Goal: Transaction & Acquisition: Purchase product/service

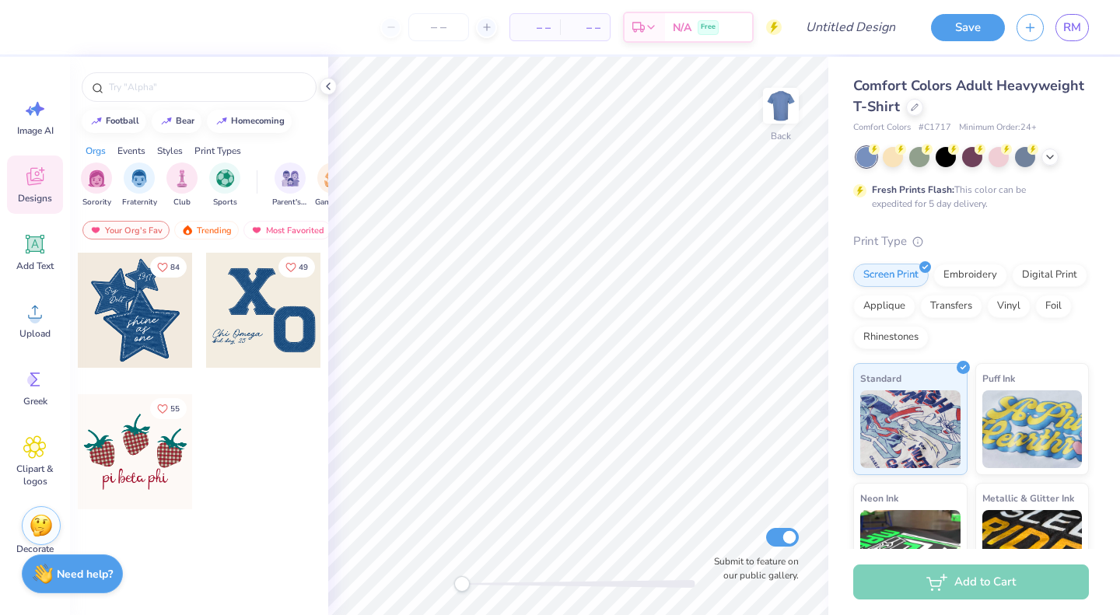
click at [44, 186] on icon at bounding box center [34, 176] width 23 height 23
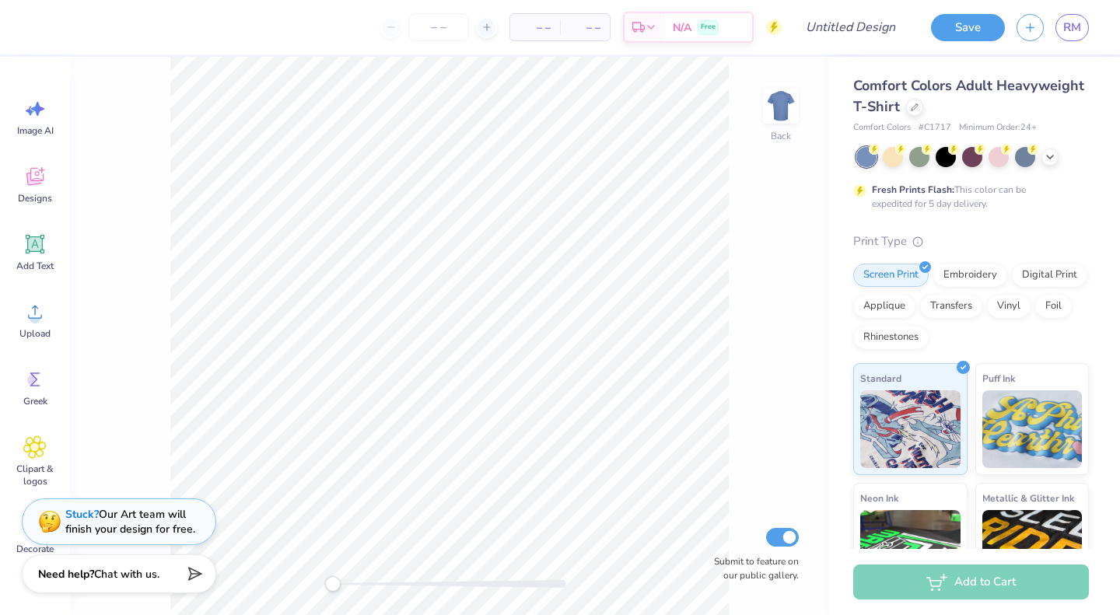
click at [1072, 37] on link "RM" at bounding box center [1071, 27] width 33 height 27
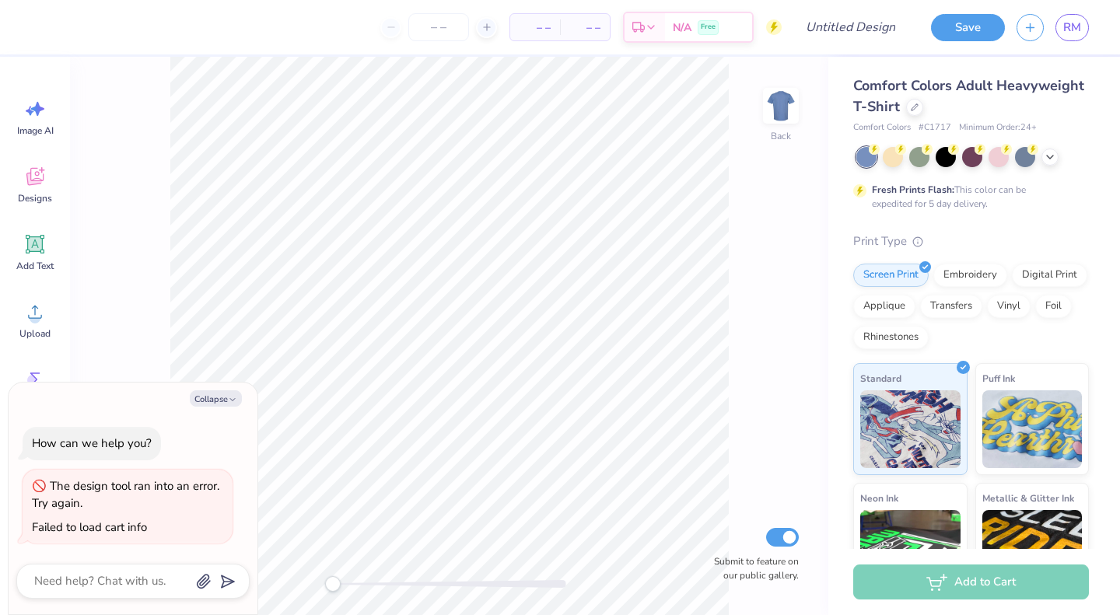
type textarea "x"
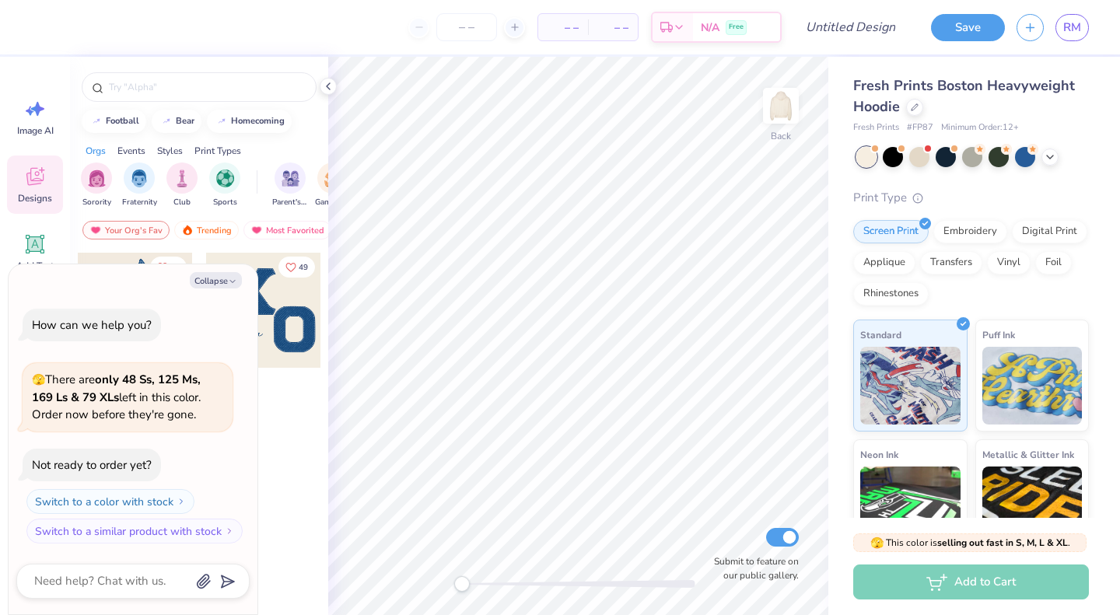
click at [260, 430] on div at bounding box center [263, 463] width 117 height 141
click at [226, 281] on button "Collapse" at bounding box center [216, 280] width 52 height 16
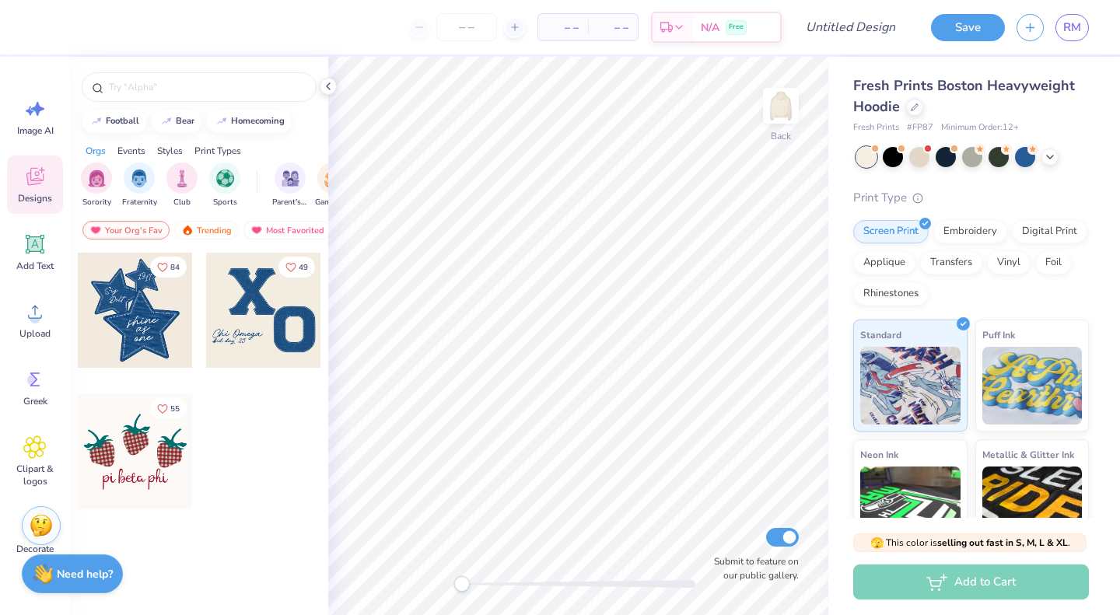
click at [45, 314] on icon at bounding box center [34, 311] width 23 height 23
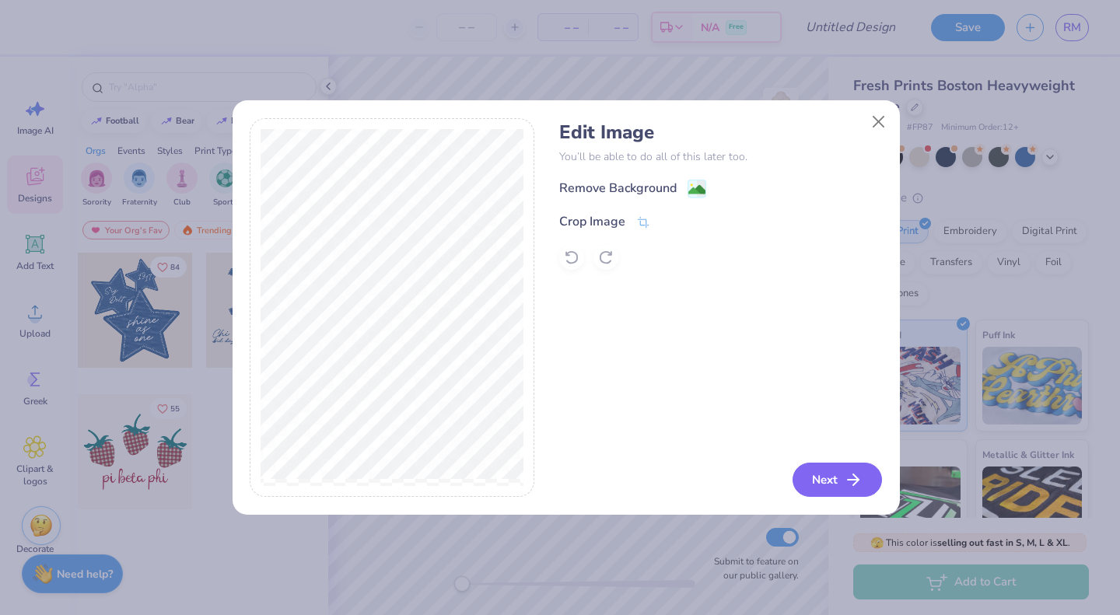
click at [844, 484] on button "Next" at bounding box center [836, 480] width 89 height 34
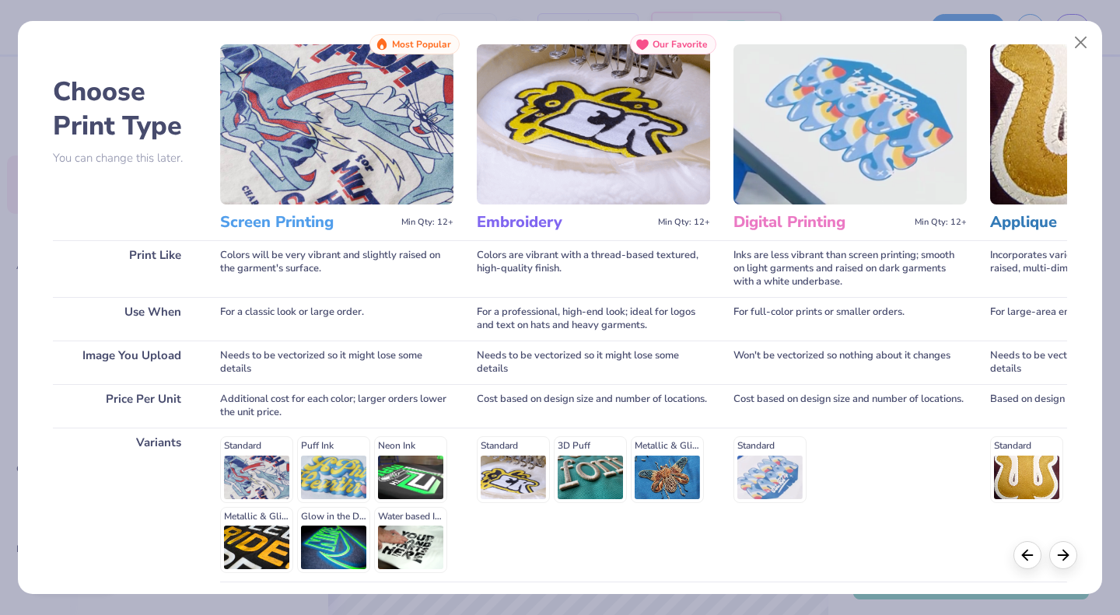
scroll to position [160, 0]
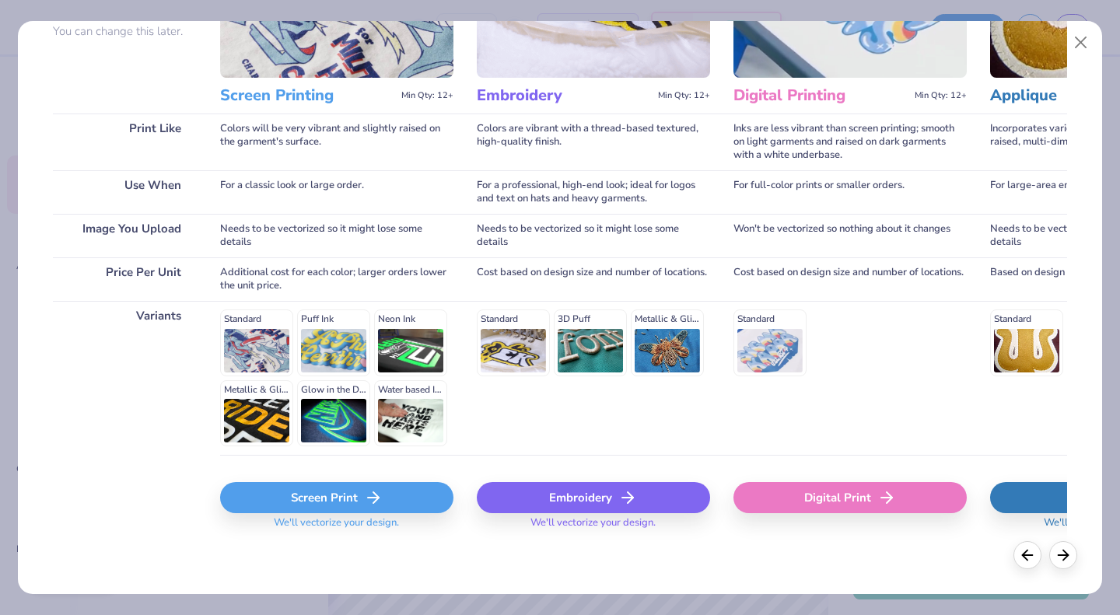
click at [347, 501] on div "Screen Print" at bounding box center [336, 497] width 233 height 31
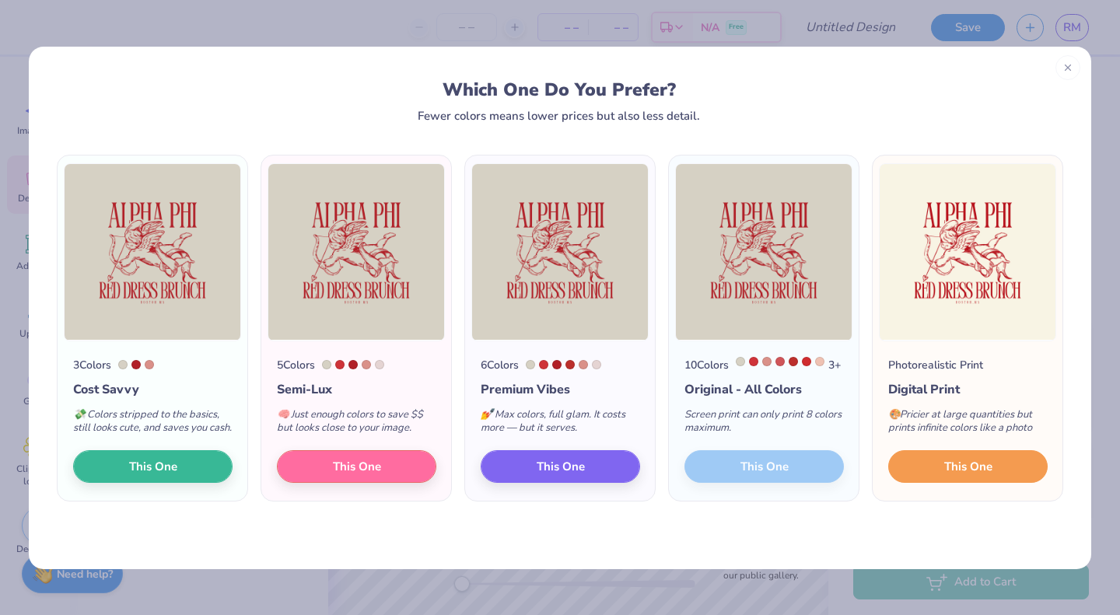
click at [932, 472] on button "This One" at bounding box center [967, 466] width 159 height 33
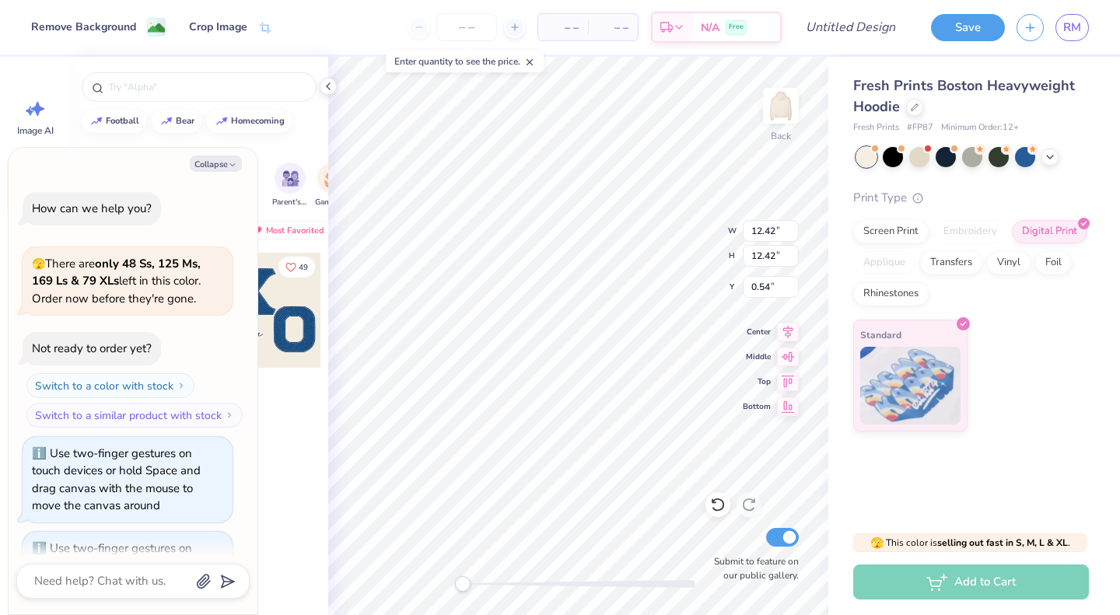
scroll to position [157, 0]
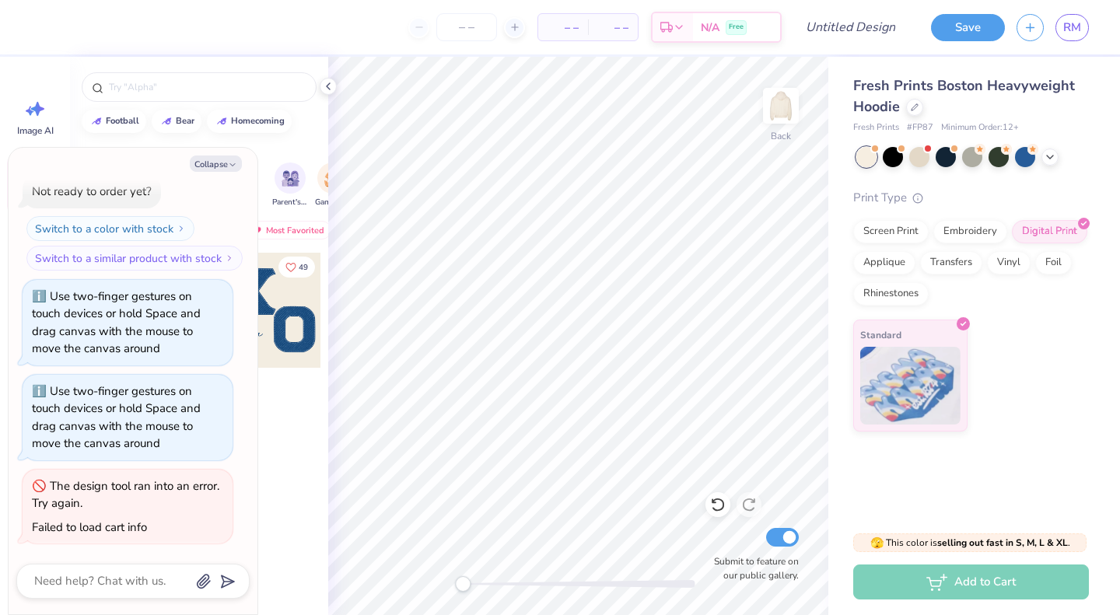
click at [224, 161] on button "Collapse" at bounding box center [216, 163] width 52 height 16
type textarea "x"
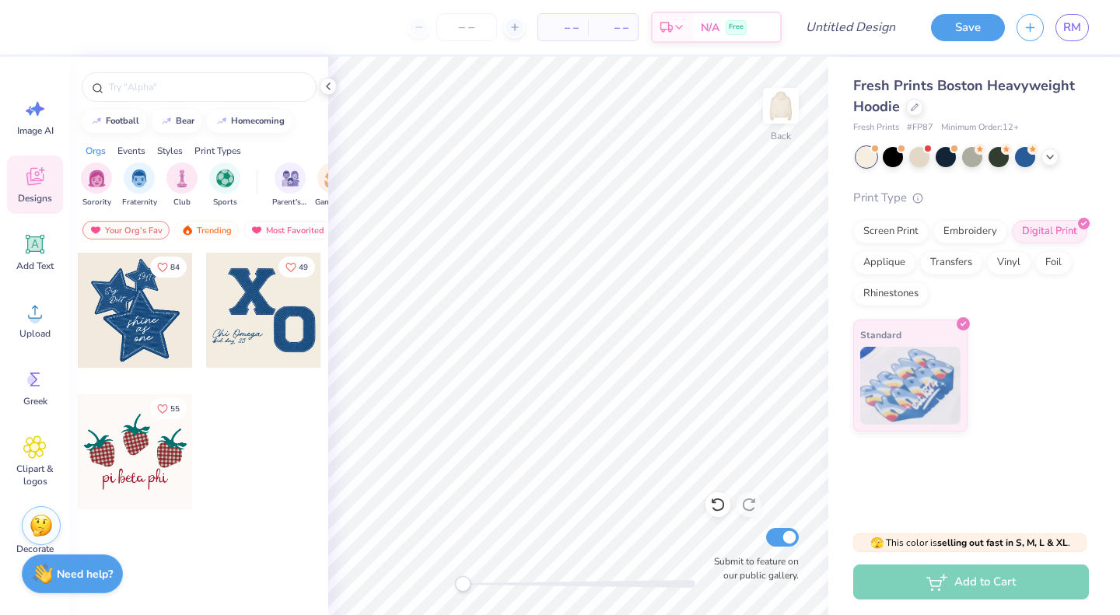
click at [32, 318] on icon at bounding box center [35, 312] width 14 height 13
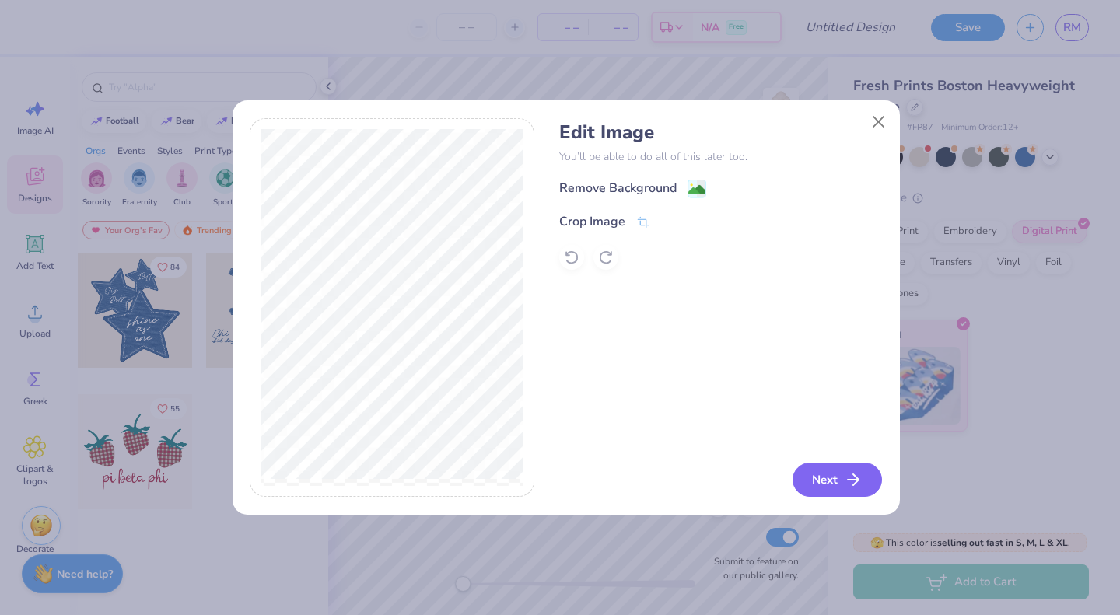
click at [819, 472] on button "Next" at bounding box center [836, 480] width 89 height 34
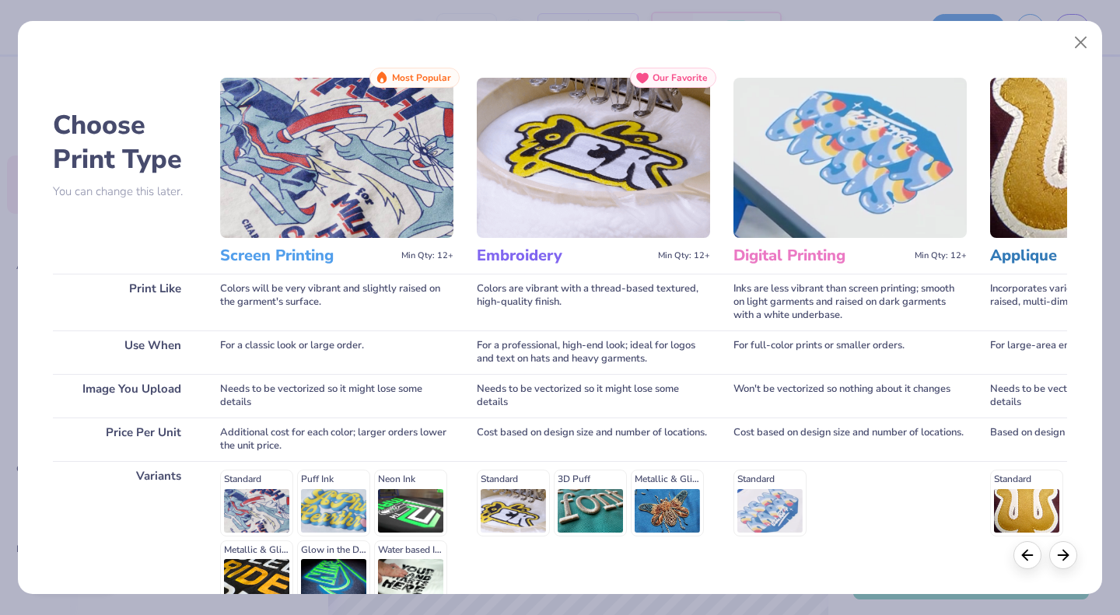
scroll to position [160, 0]
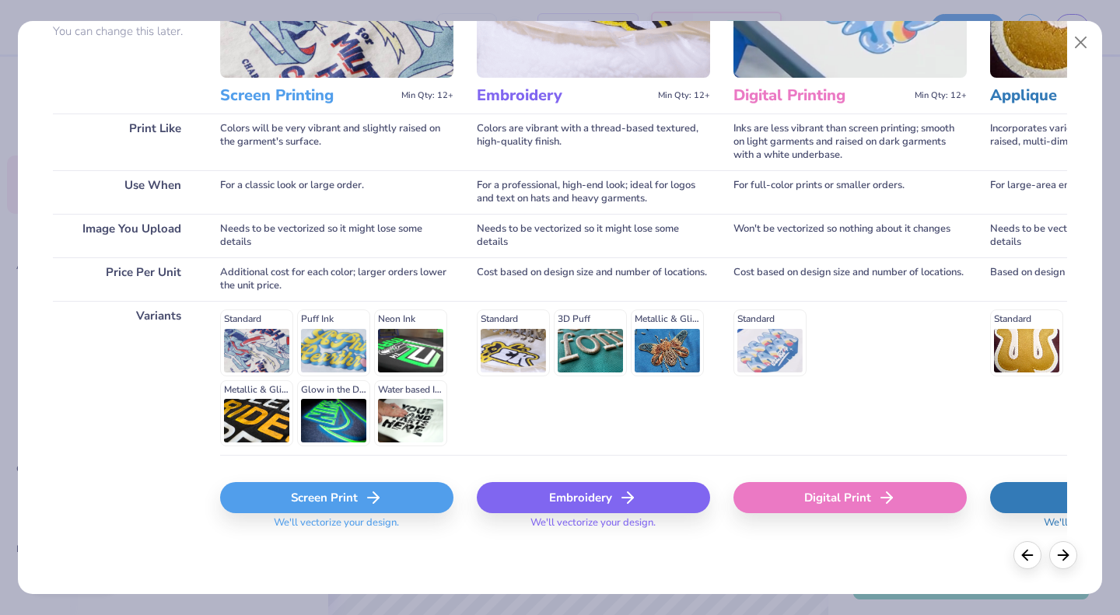
click at [386, 498] on div "Screen Print" at bounding box center [336, 497] width 233 height 31
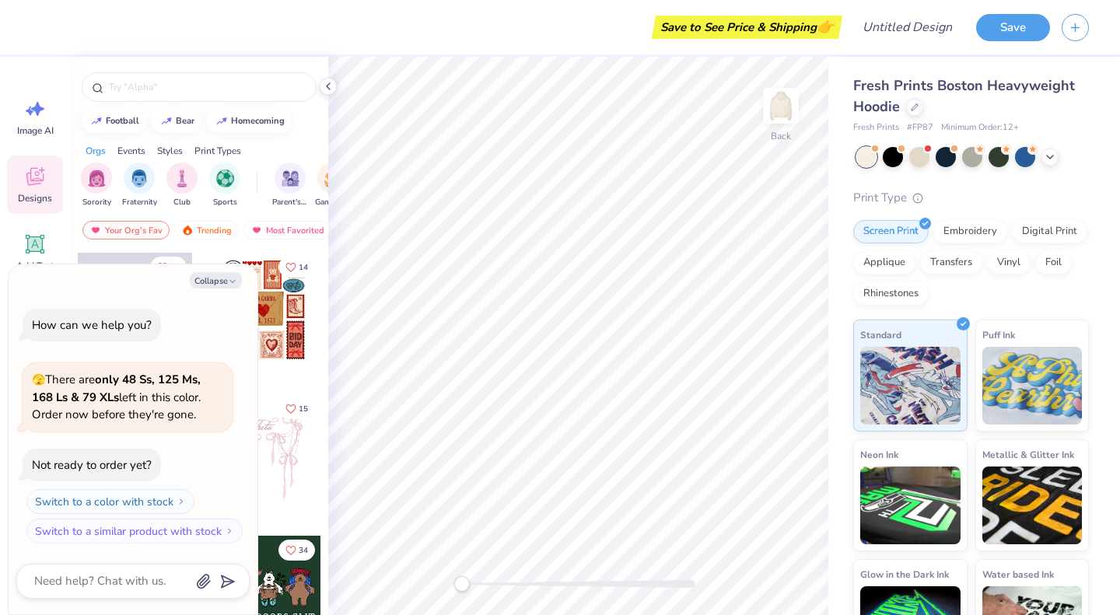
click at [238, 281] on button "Collapse" at bounding box center [216, 280] width 52 height 16
type textarea "x"
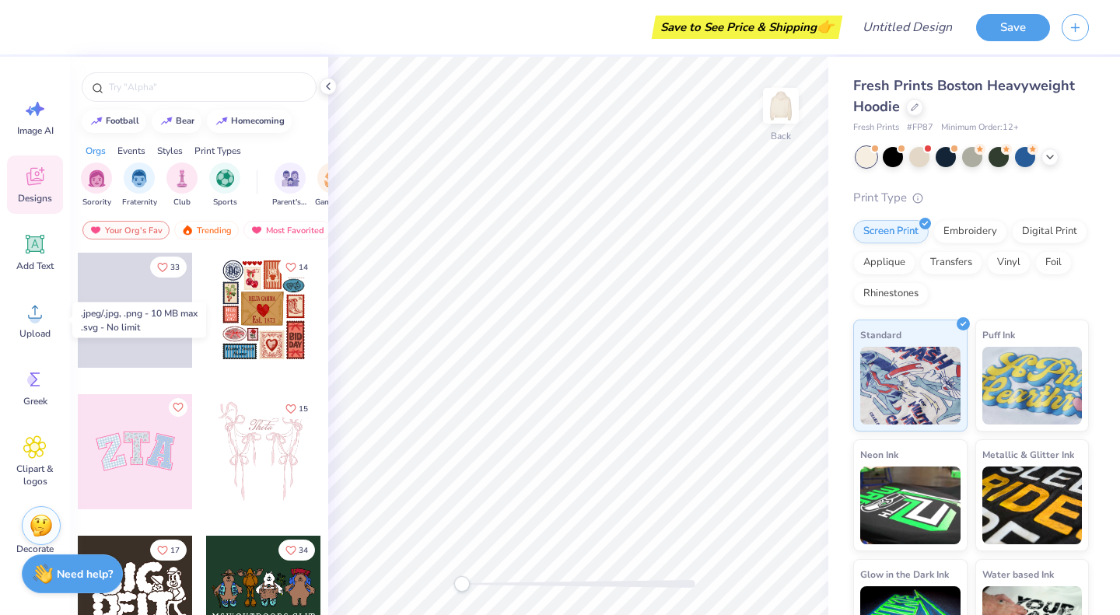
click at [35, 323] on circle at bounding box center [35, 318] width 11 height 11
click at [26, 318] on icon at bounding box center [34, 311] width 23 height 23
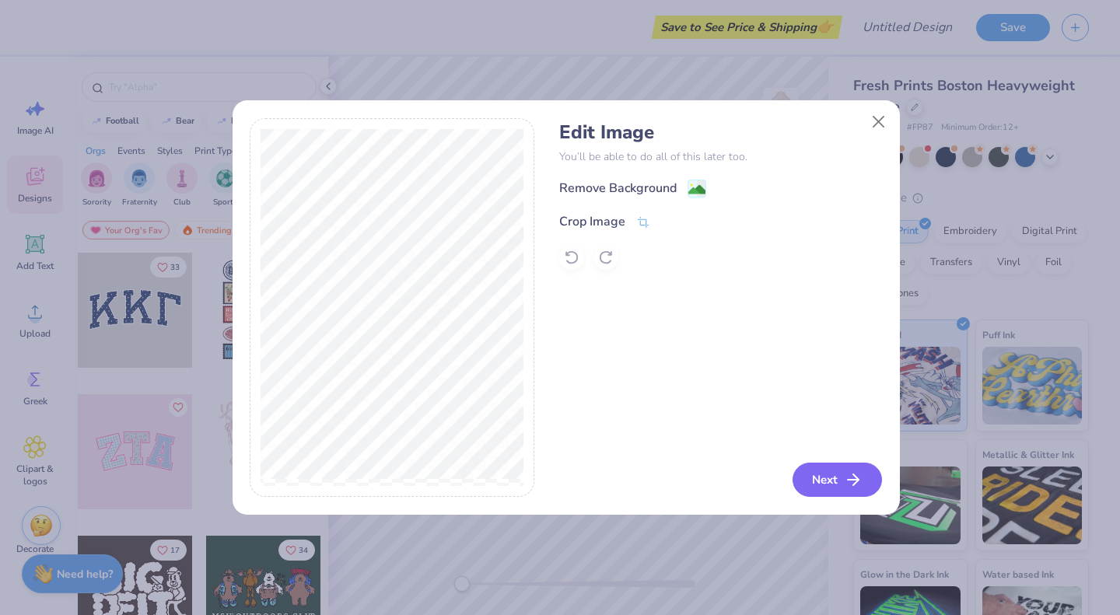
click at [821, 494] on button "Next" at bounding box center [836, 480] width 89 height 34
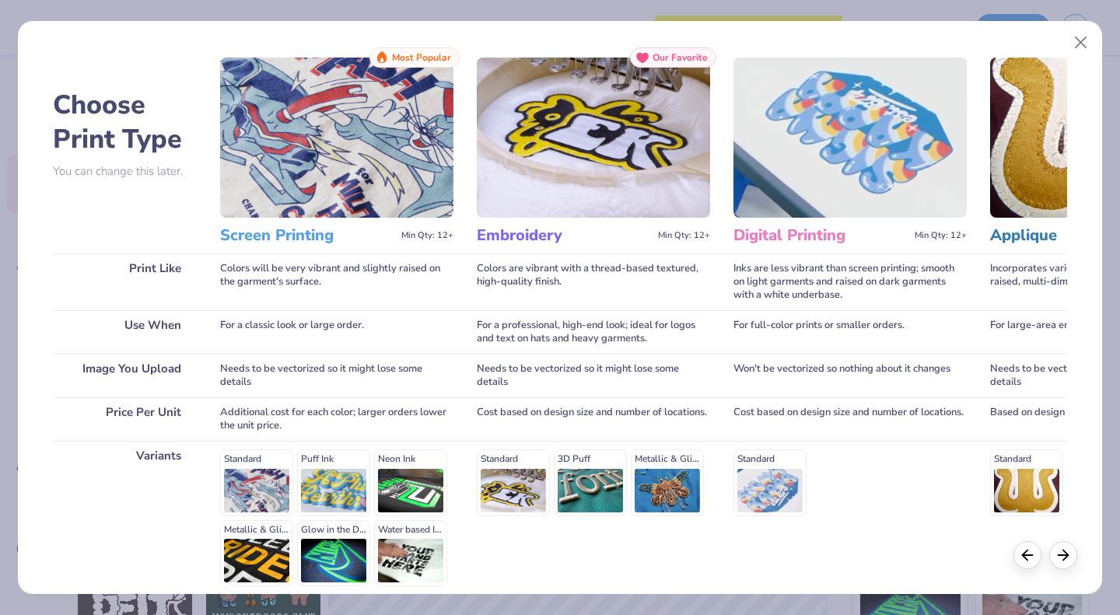
scroll to position [160, 0]
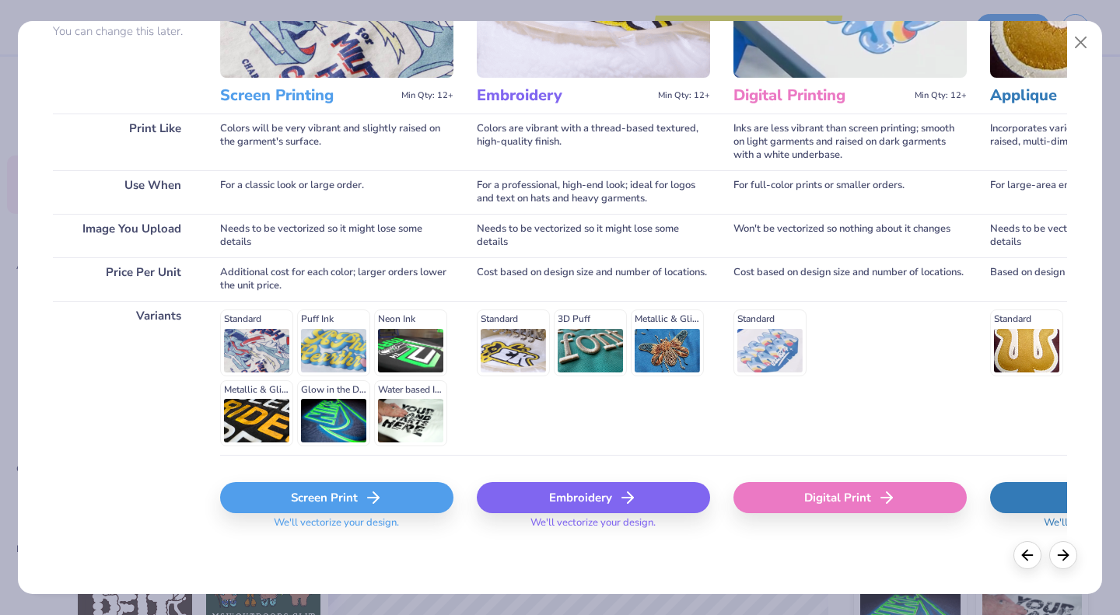
click at [358, 508] on div "Screen Print" at bounding box center [336, 497] width 233 height 31
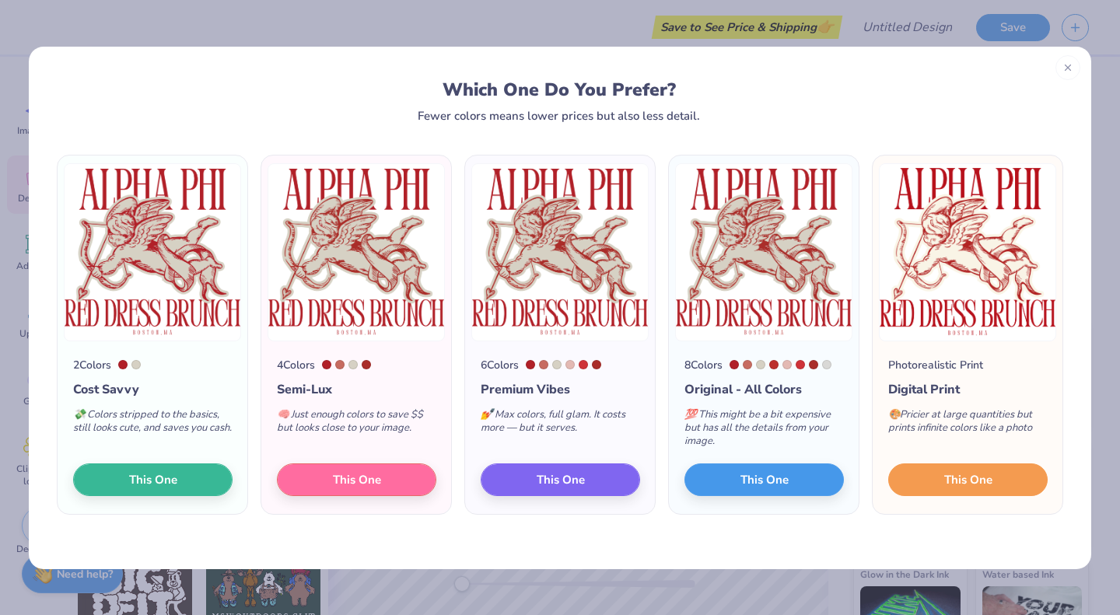
click at [949, 474] on span "This One" at bounding box center [968, 479] width 48 height 18
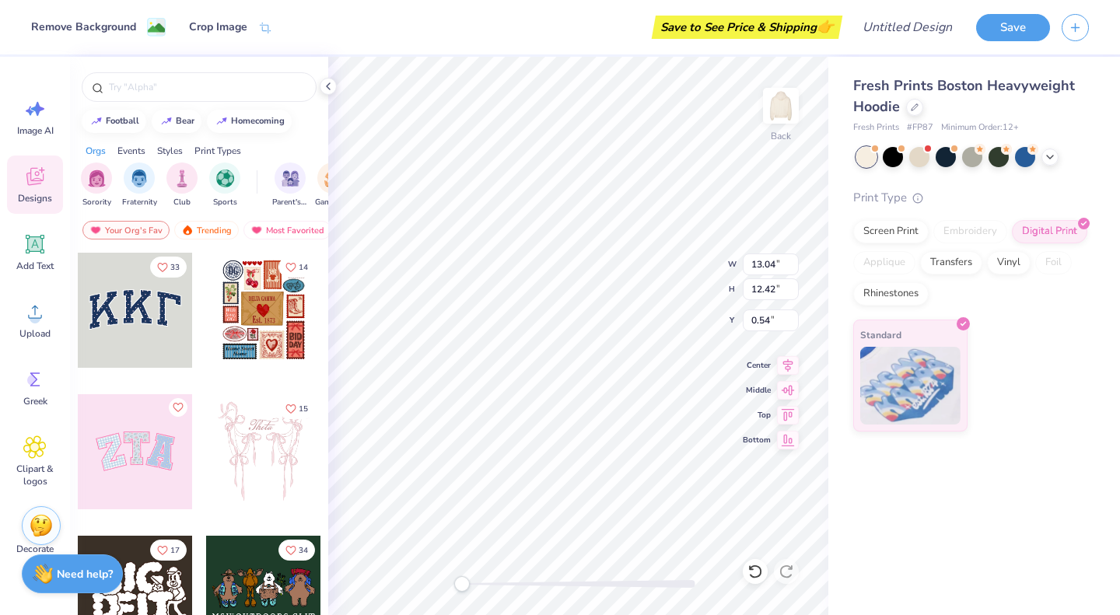
click at [796, 99] on img at bounding box center [780, 105] width 31 height 31
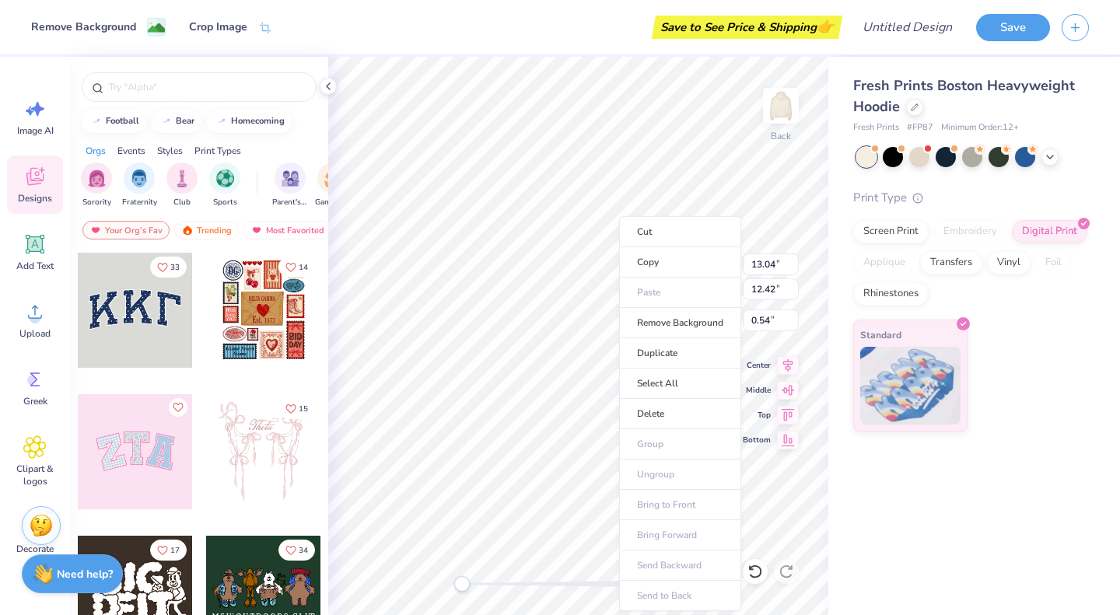
click at [659, 260] on li "Copy" at bounding box center [680, 262] width 122 height 30
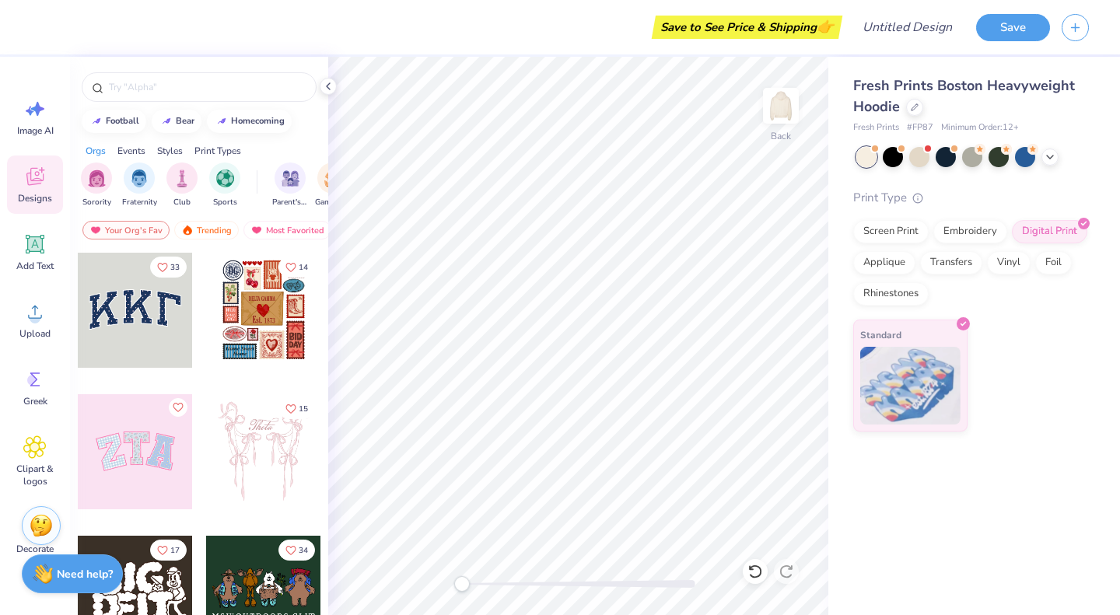
click at [780, 114] on img at bounding box center [780, 105] width 31 height 31
click at [792, 115] on img at bounding box center [780, 105] width 31 height 31
click at [210, 82] on input "text" at bounding box center [206, 87] width 199 height 16
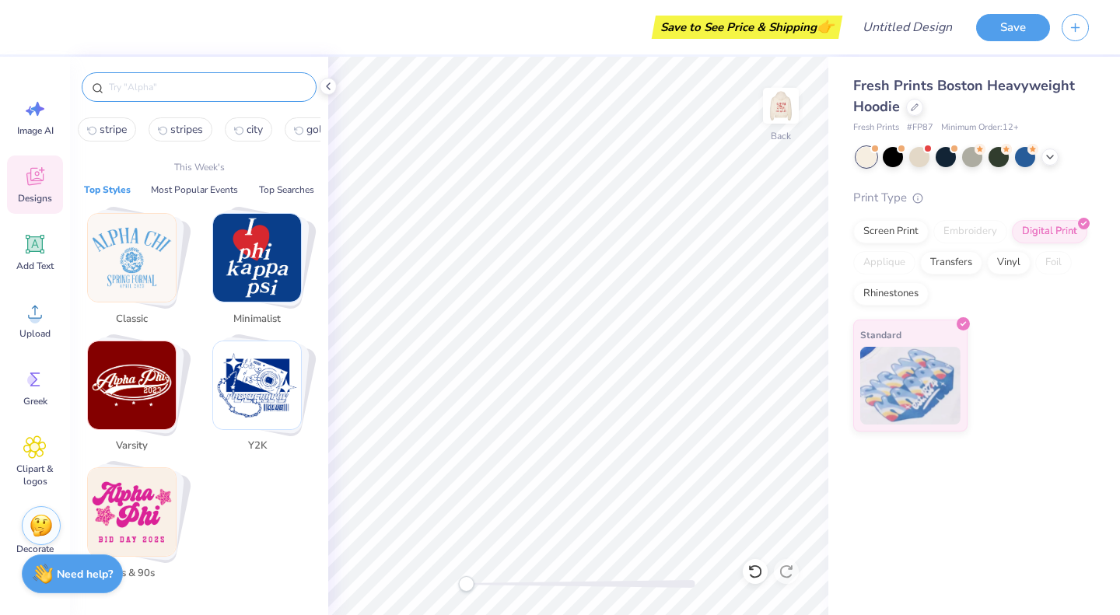
click at [263, 260] on img "Stack Card Button Minimalist" at bounding box center [257, 258] width 88 height 88
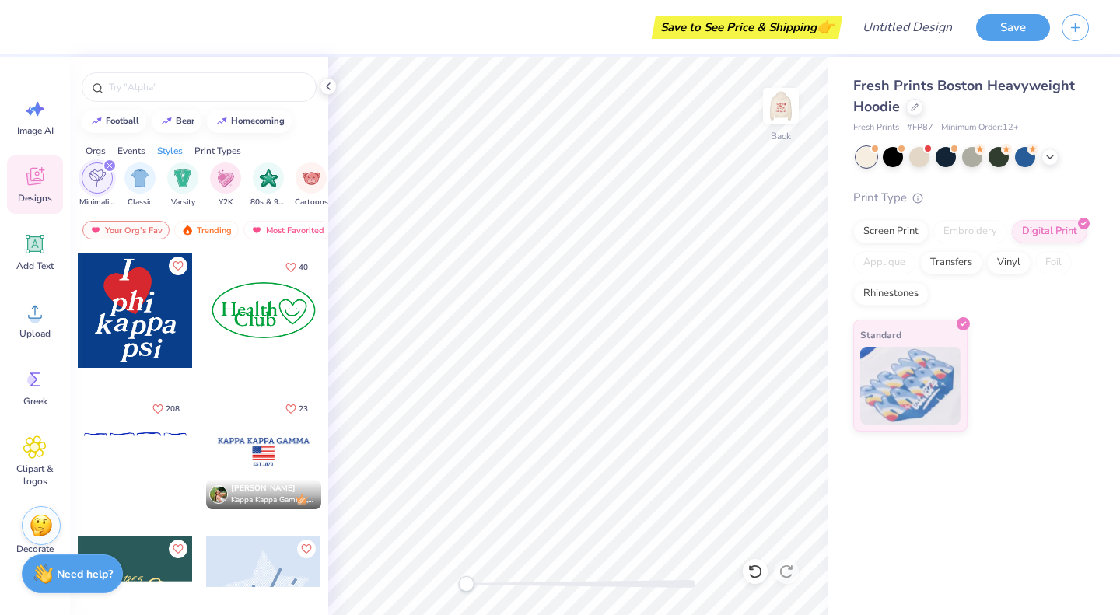
scroll to position [0, 815]
